Goal: Information Seeking & Learning: Learn about a topic

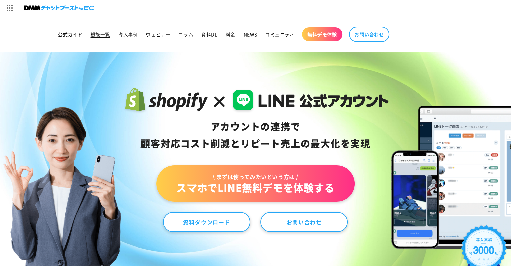
click at [101, 33] on span "機能一覧" at bounding box center [101, 34] width 20 height 6
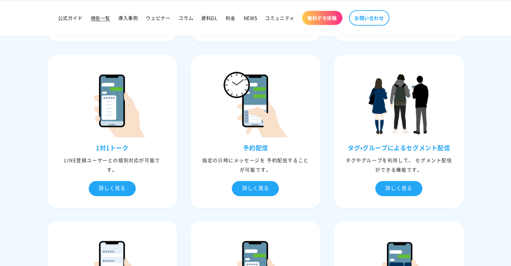
scroll to position [370, 0]
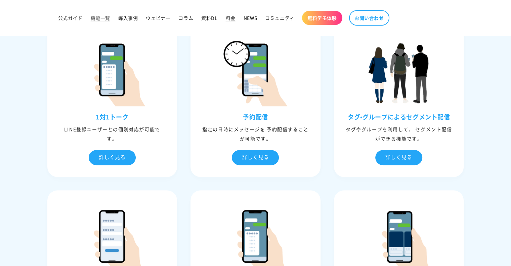
click at [229, 21] on span "料金" at bounding box center [231, 18] width 10 height 6
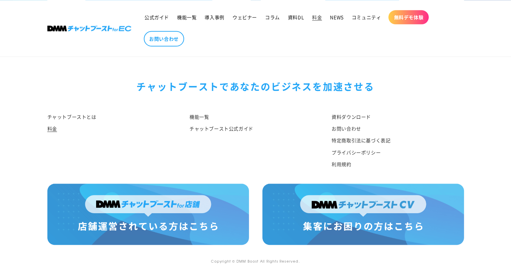
scroll to position [837, 0]
